Goal: Task Accomplishment & Management: Use online tool/utility

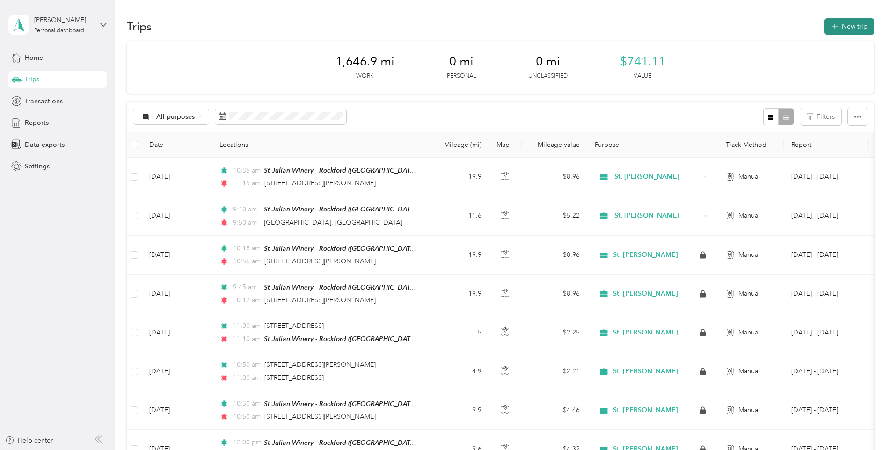
click at [840, 29] on button "New trip" at bounding box center [850, 26] width 50 height 16
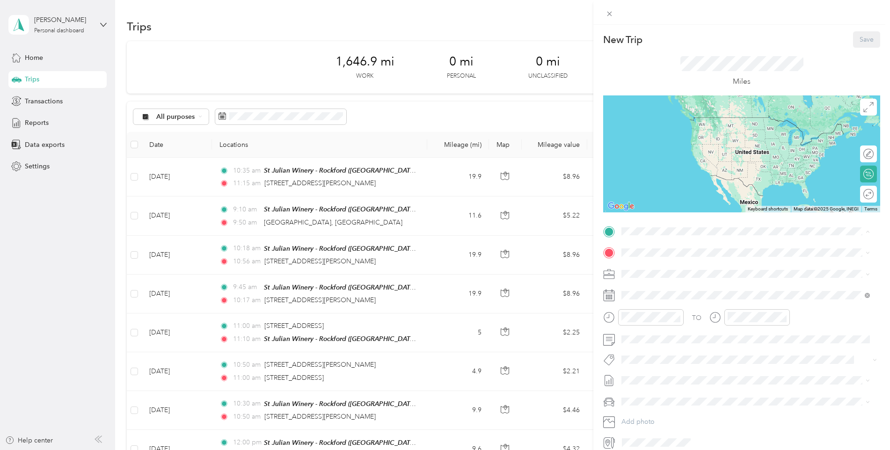
click at [683, 353] on div "TEAM St Julian Winery - Rockford St Julian Winery, [STREET_ADDRESS][US_STATE]" at bounding box center [717, 341] width 157 height 23
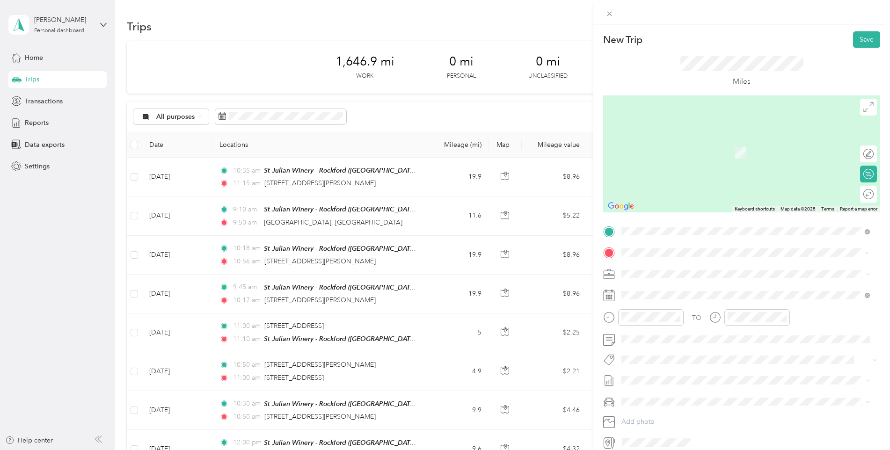
click at [702, 291] on span "[STREET_ADDRESS][US_STATE]" at bounding box center [686, 286] width 94 height 8
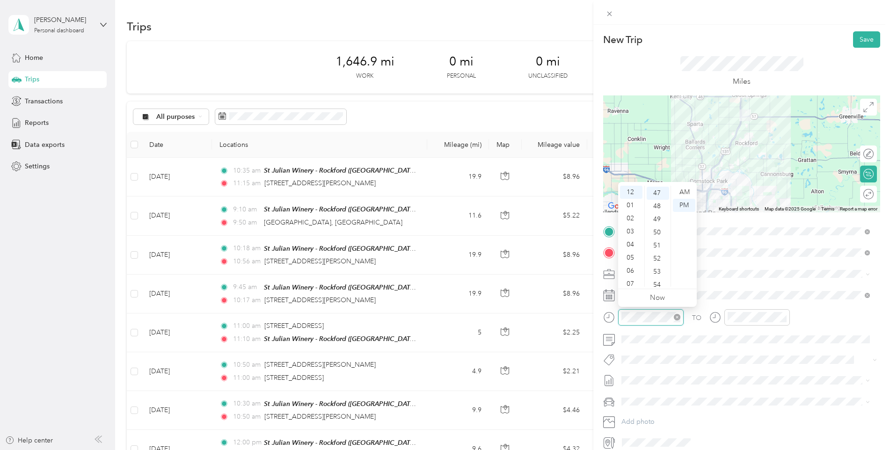
scroll to position [616, 0]
click at [654, 203] on div "05" at bounding box center [658, 203] width 22 height 13
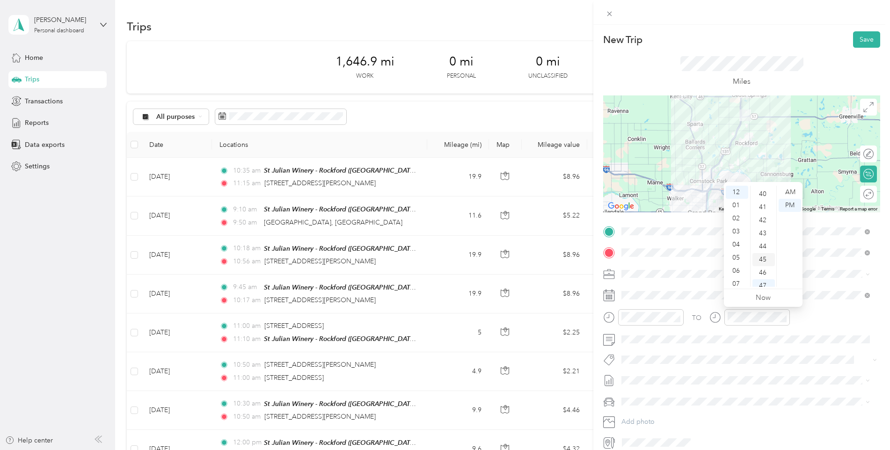
click at [764, 257] on div "45" at bounding box center [764, 259] width 22 height 13
click at [858, 194] on div "Round trip" at bounding box center [846, 195] width 55 height 10
click at [855, 191] on div at bounding box center [859, 194] width 8 height 8
click at [863, 37] on button "Save" at bounding box center [866, 39] width 27 height 16
